Goal: Information Seeking & Learning: Learn about a topic

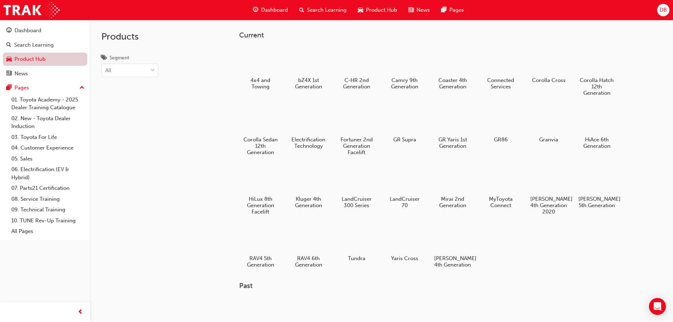
scroll to position [353, 0]
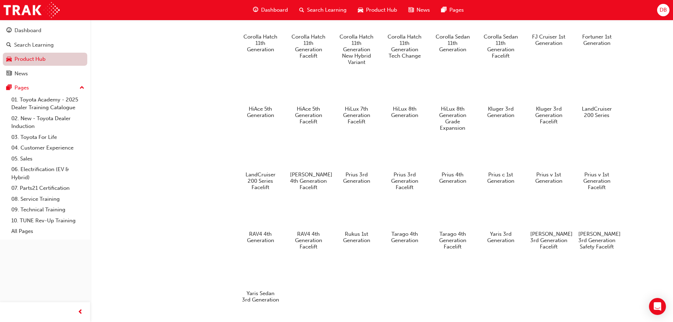
click at [32, 59] on link "Product Hub" at bounding box center [45, 59] width 84 height 13
click at [46, 62] on link "Product Hub" at bounding box center [45, 59] width 84 height 13
click at [33, 48] on div "Search Learning" at bounding box center [34, 45] width 40 height 8
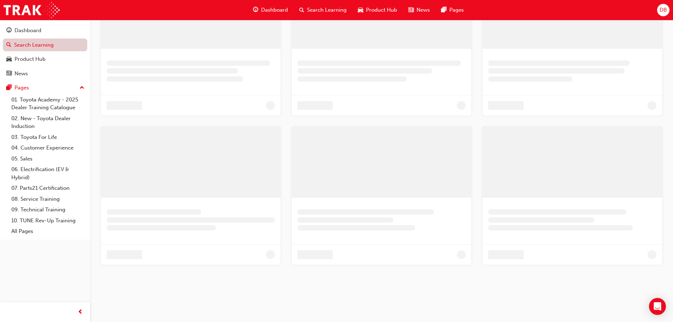
scroll to position [185, 0]
click at [38, 35] on div "Dashboard" at bounding box center [44, 30] width 77 height 9
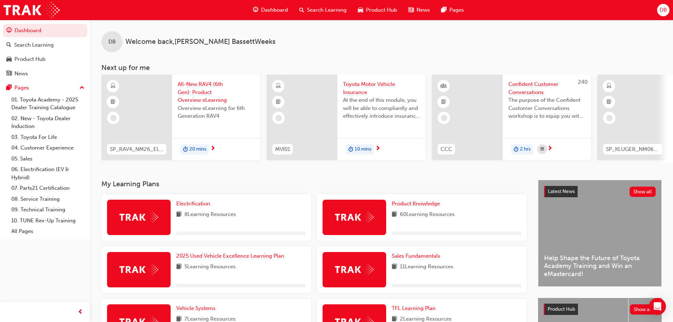
click at [657, 12] on div "DB" at bounding box center [663, 10] width 12 height 12
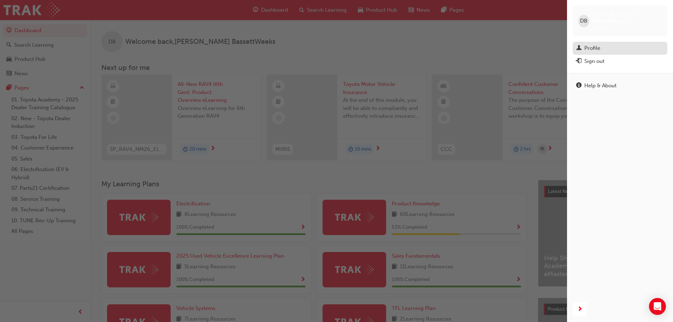
click at [591, 44] on div "Profile" at bounding box center [592, 48] width 16 height 8
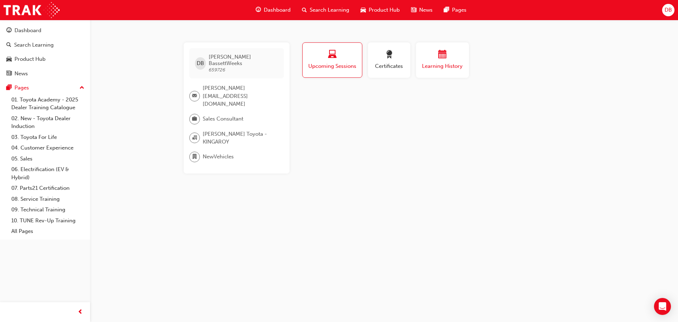
click at [427, 60] on div "button" at bounding box center [442, 55] width 42 height 11
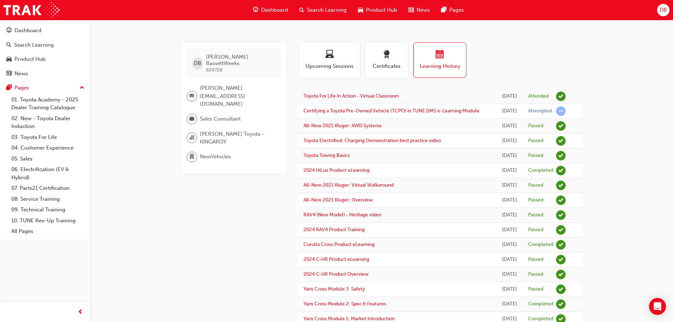
click at [266, 15] on div "Dashboard" at bounding box center [270, 10] width 46 height 14
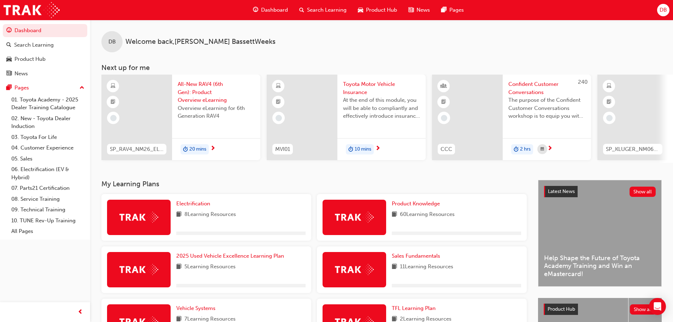
click at [315, 10] on span "Search Learning" at bounding box center [327, 10] width 40 height 8
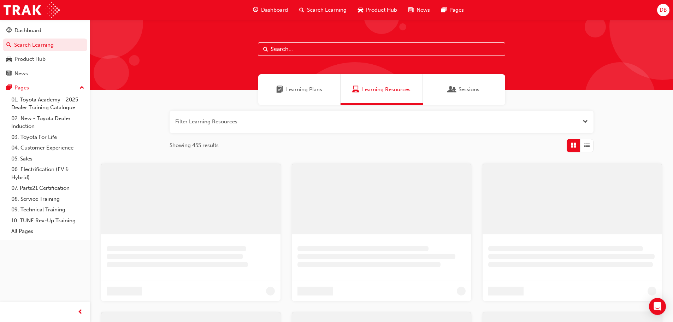
click at [328, 47] on input "text" at bounding box center [381, 48] width 247 height 13
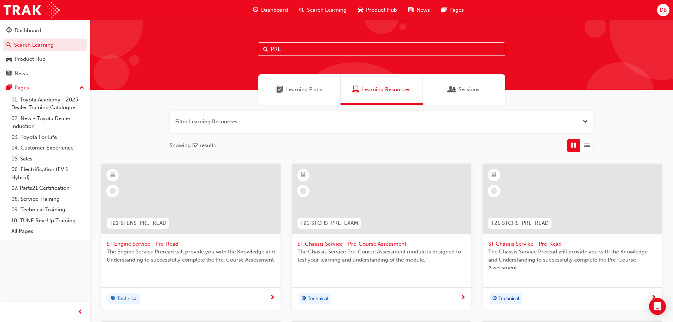
click at [293, 82] on div "Learning Plans" at bounding box center [299, 89] width 82 height 31
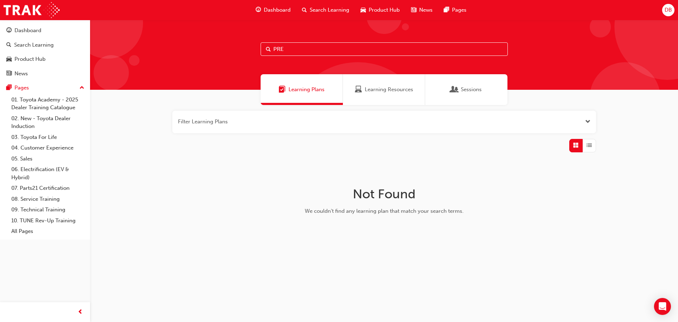
drag, startPoint x: 302, startPoint y: 46, endPoint x: 227, endPoint y: 54, distance: 75.3
click at [227, 54] on div "PRE" at bounding box center [384, 55] width 588 height 70
type input "T"
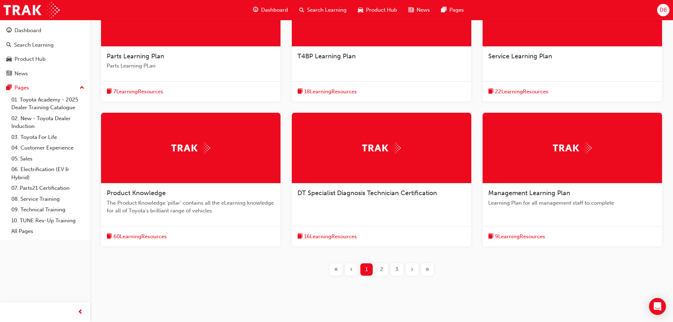
scroll to position [198, 0]
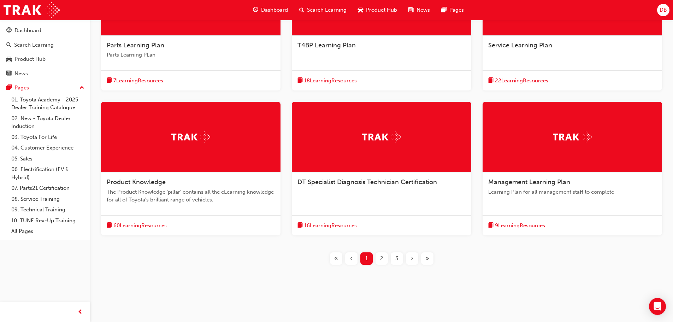
click at [382, 261] on span "2" at bounding box center [381, 258] width 3 height 8
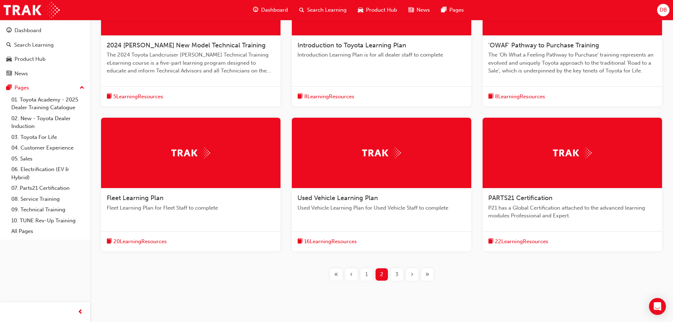
click at [347, 202] on div "Used Vehicle Learning Plan Used Vehicle Learning Plan for Used Vehicle Staff to…" at bounding box center [381, 205] width 179 height 35
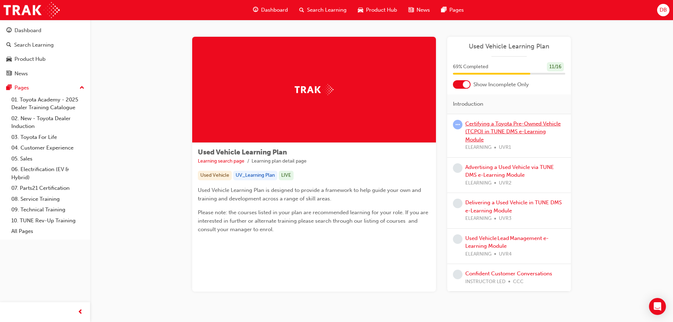
click at [489, 125] on link "Certifying a Toyota Pre-Owned Vehicle (TCPO) in TUNE DMS e-Learning Module" at bounding box center [512, 131] width 95 height 22
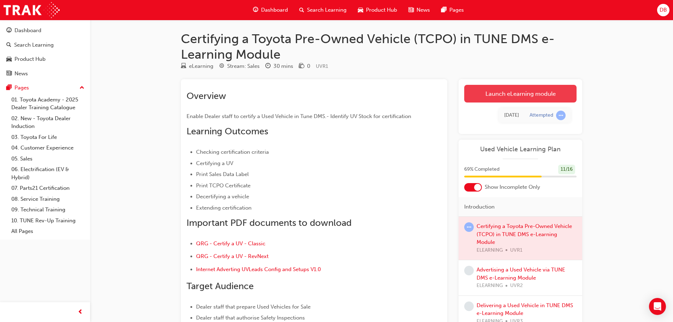
click at [505, 97] on link "Launch eLearning module" at bounding box center [520, 94] width 112 height 18
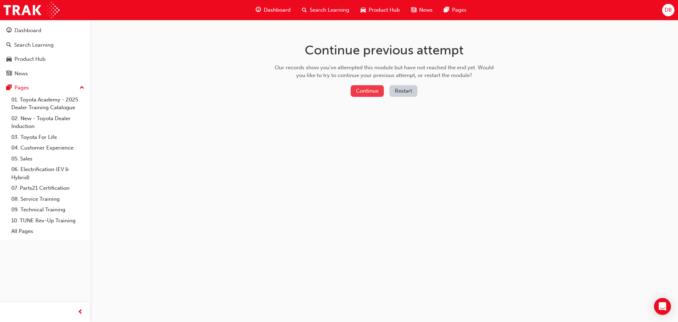
click at [367, 87] on button "Continue" at bounding box center [367, 91] width 33 height 12
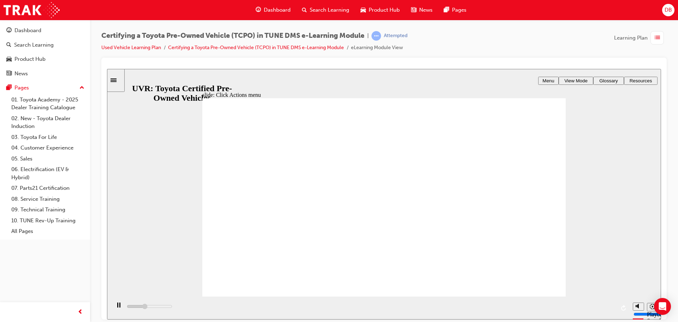
drag, startPoint x: 372, startPoint y: 161, endPoint x: 368, endPoint y: 167, distance: 7.6
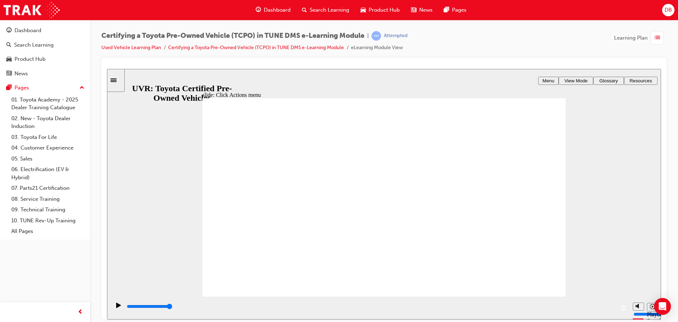
drag, startPoint x: 531, startPoint y: 286, endPoint x: 535, endPoint y: 290, distance: 5.5
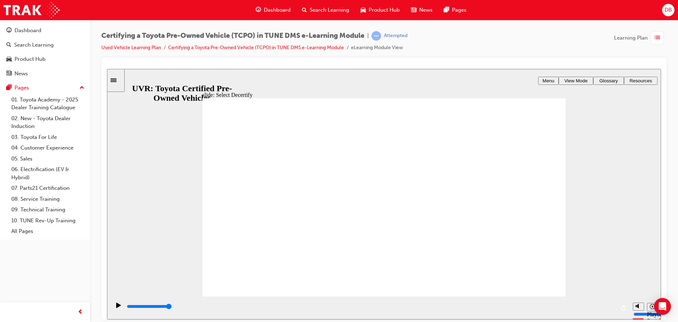
type input "4800"
